Goal: Information Seeking & Learning: Learn about a topic

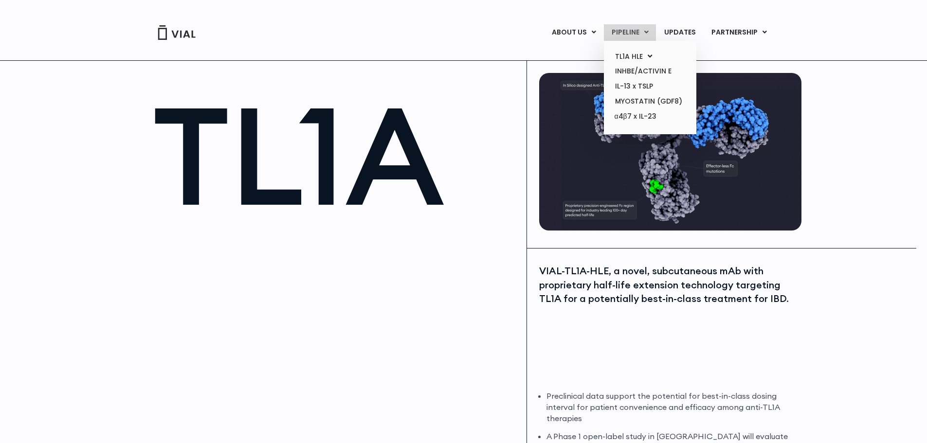
click at [640, 29] on link "PIPELINE" at bounding box center [630, 32] width 52 height 17
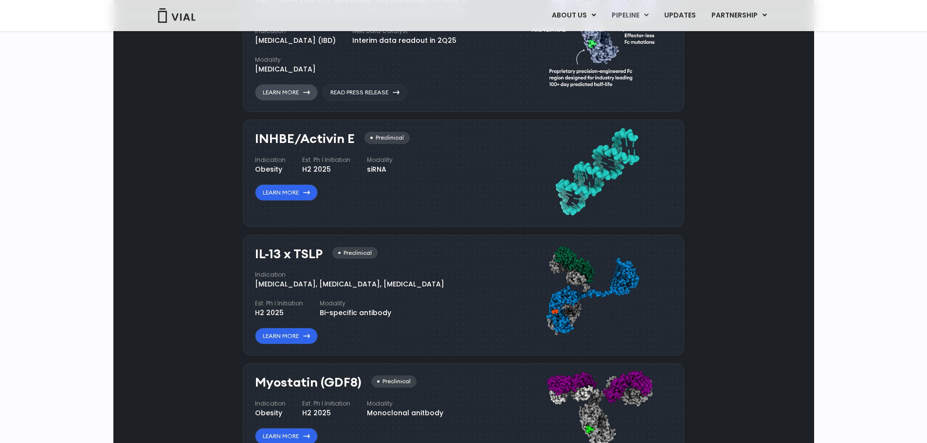
click at [302, 101] on link "Learn More" at bounding box center [286, 92] width 63 height 17
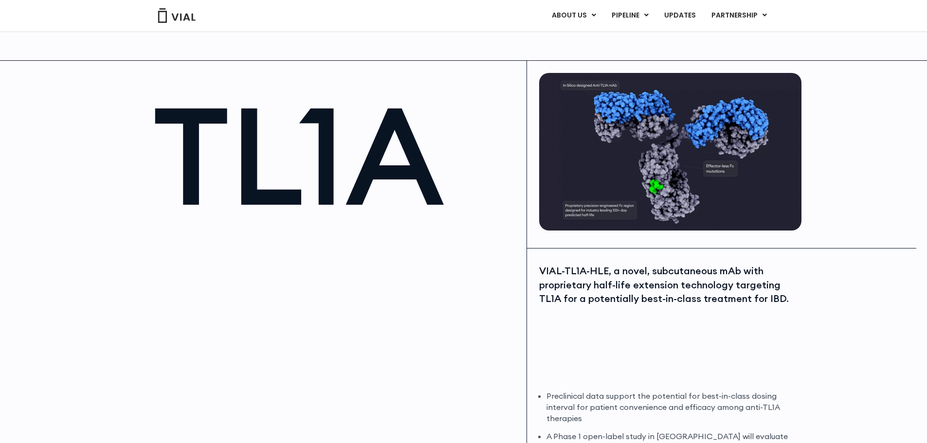
scroll to position [243, 0]
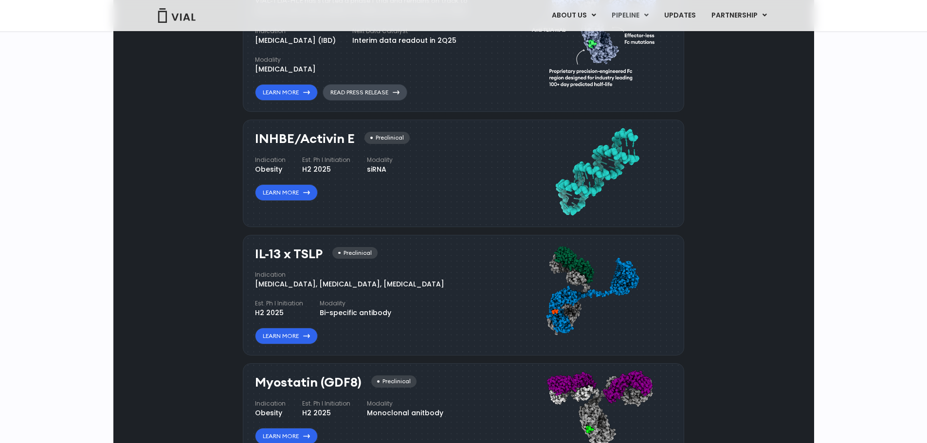
click at [380, 101] on link "Read Press Release" at bounding box center [365, 92] width 85 height 17
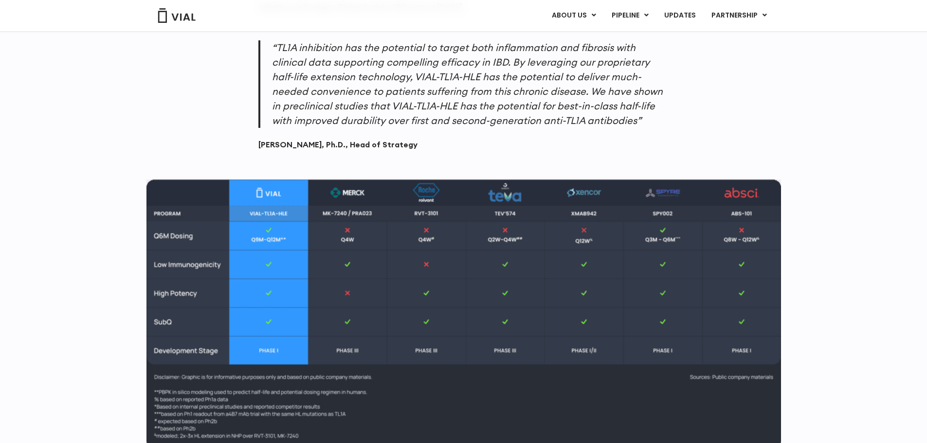
scroll to position [844, 0]
